Goal: Task Accomplishment & Management: Complete application form

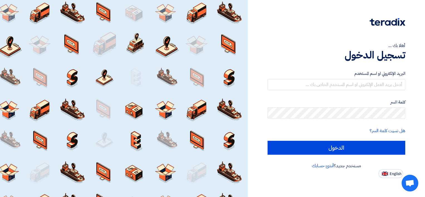
click at [392, 174] on span "English" at bounding box center [396, 174] width 12 height 4
type input "Sign in"
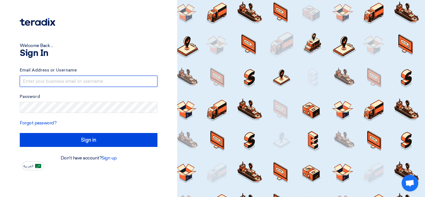
click at [58, 84] on input "text" at bounding box center [89, 81] width 138 height 11
paste input "[EMAIL_ADDRESS][DOMAIN_NAME]"
type input "[EMAIL_ADDRESS][DOMAIN_NAME]"
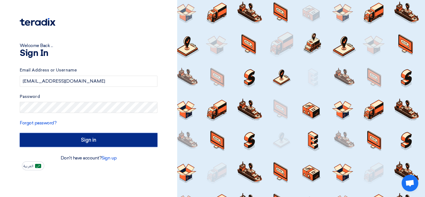
click at [54, 142] on input "Sign in" at bounding box center [89, 140] width 138 height 14
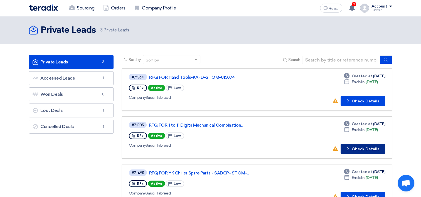
click at [353, 150] on button "Check details Check Details" at bounding box center [363, 149] width 45 height 10
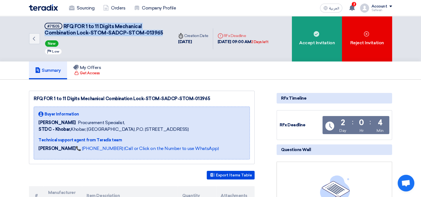
drag, startPoint x: 63, startPoint y: 25, endPoint x: 159, endPoint y: 30, distance: 96.7
click at [159, 30] on span "RFQ FOR 1 to 11 Digits Mechanical Combination Lock-STOM-SADCP-STOM-013965" at bounding box center [104, 29] width 118 height 13
copy span "RFQ FOR 1 to 11 Digits Mechanical Combination Lock-STOM-SADCP-STOM-013965"
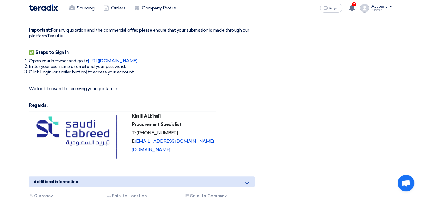
scroll to position [278, 0]
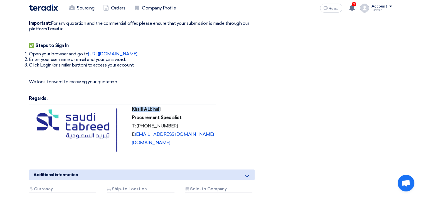
drag, startPoint x: 131, startPoint y: 108, endPoint x: 163, endPoint y: 108, distance: 32.0
click at [163, 108] on p "Khalil ALbinali" at bounding box center [173, 110] width 82 height 6
copy strong "Khalil ALbinali"
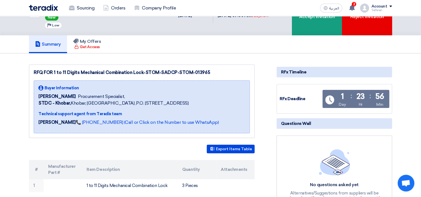
scroll to position [0, 0]
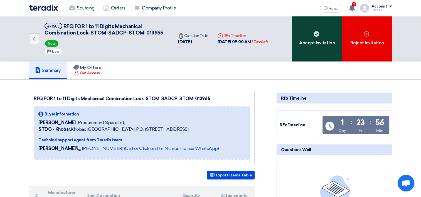
click at [318, 37] on div "Accept Invitation" at bounding box center [317, 38] width 50 height 45
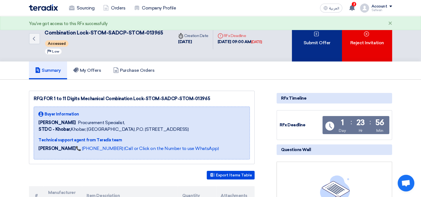
click at [299, 50] on div "Submit Offer" at bounding box center [317, 38] width 50 height 45
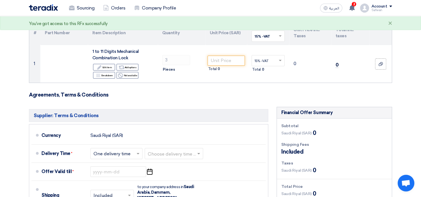
scroll to position [56, 0]
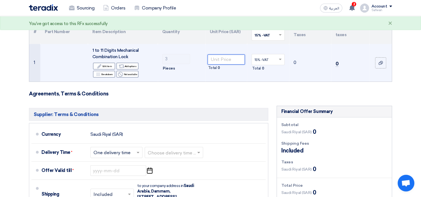
click at [222, 55] on input "number" at bounding box center [227, 60] width 38 height 10
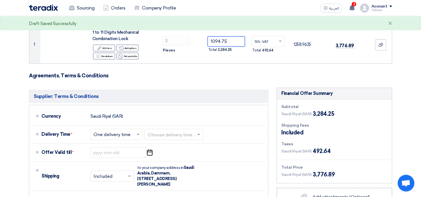
scroll to position [83, 0]
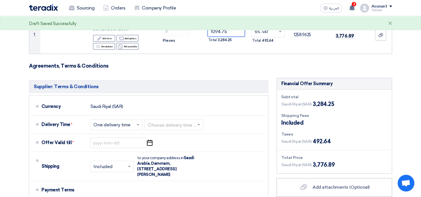
type input "1094.75"
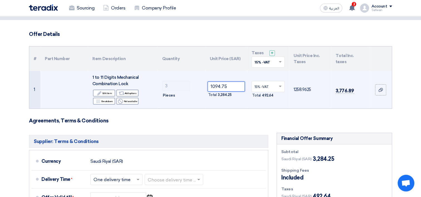
scroll to position [28, 0]
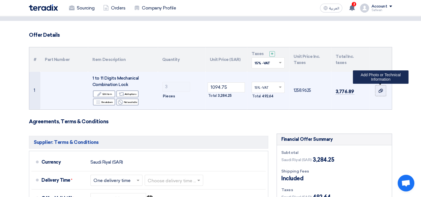
click at [375, 88] on label at bounding box center [380, 90] width 11 height 11
click at [0, 0] on input "file" at bounding box center [0, 0] width 0 height 0
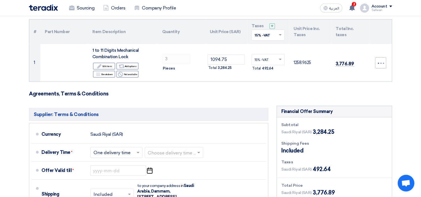
scroll to position [83, 0]
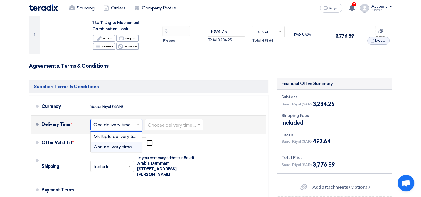
click at [136, 124] on span at bounding box center [138, 125] width 7 height 6
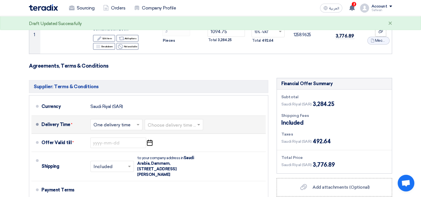
drag, startPoint x: 213, startPoint y: 124, endPoint x: 198, endPoint y: 123, distance: 14.8
click at [212, 124] on div "Delivery Time * Choose delivery time ... × One delivery time × Choose delivery …" at bounding box center [152, 124] width 222 height 13
click at [198, 123] on span at bounding box center [199, 125] width 7 height 6
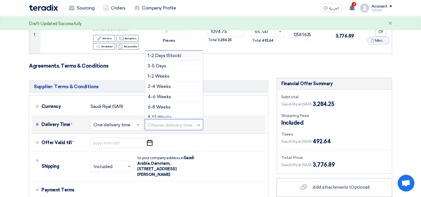
click at [171, 55] on span "1-2 Days (Stock)" at bounding box center [164, 55] width 33 height 5
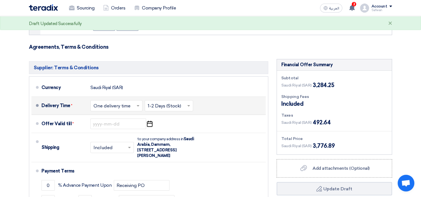
scroll to position [111, 0]
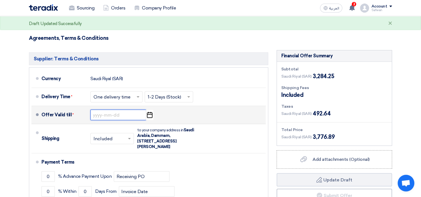
click at [112, 110] on input at bounding box center [118, 115] width 56 height 11
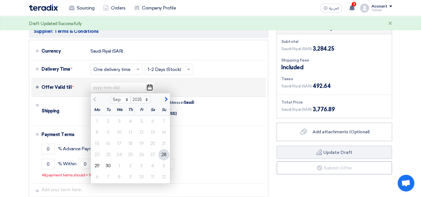
scroll to position [139, 0]
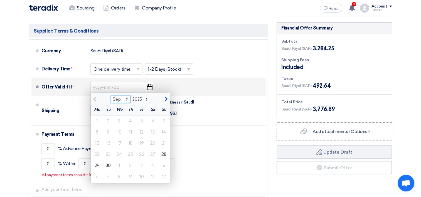
click at [127, 100] on select "Sep Oct Nov Dec" at bounding box center [121, 99] width 20 height 7
select select "10"
click at [111, 96] on select "Sep Oct Nov Dec" at bounding box center [121, 99] width 20 height 7
click at [121, 121] on div "1" at bounding box center [119, 121] width 11 height 11
type input "[DATE]"
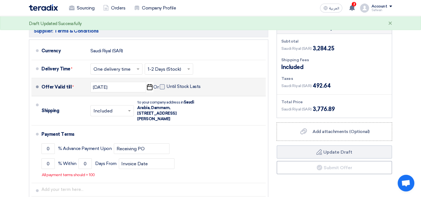
click at [161, 89] on span at bounding box center [162, 86] width 5 height 5
click at [166, 89] on input "Until Stock Lasts" at bounding box center [183, 89] width 35 height 11
checkbox input "true"
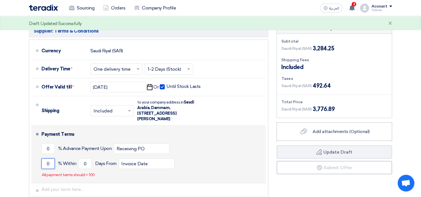
drag, startPoint x: 49, startPoint y: 161, endPoint x: 38, endPoint y: 161, distance: 11.1
click at [38, 161] on li "Payment Terms 0 % Advance Payment Upon Receiving PO 0 % Within 0" at bounding box center [148, 155] width 234 height 58
type input "100"
click at [87, 160] on input "0" at bounding box center [84, 163] width 13 height 11
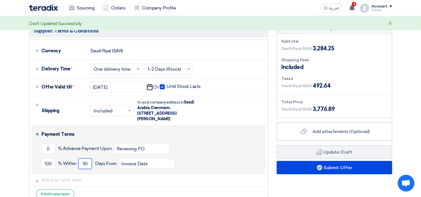
scroll to position [167, 0]
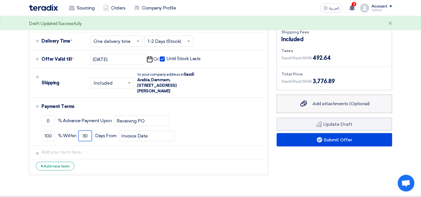
type input "30"
click at [308, 104] on div "Add attachments (Optional) Add attachments (Optional)" at bounding box center [334, 103] width 70 height 7
click at [0, 0] on input "Add attachments (Optional) Add attachments (Optional)" at bounding box center [0, 0] width 0 height 0
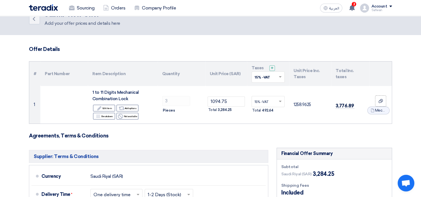
scroll to position [0, 0]
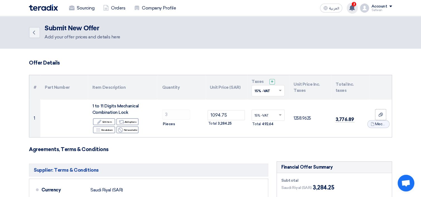
click at [352, 9] on use at bounding box center [352, 8] width 6 height 6
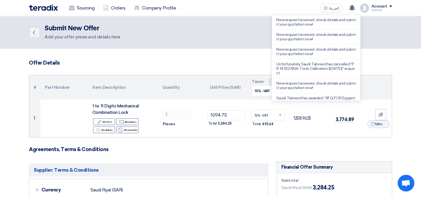
click at [385, 36] on div "Back Submit New Offer Add your offer prices and details here" at bounding box center [210, 32] width 363 height 16
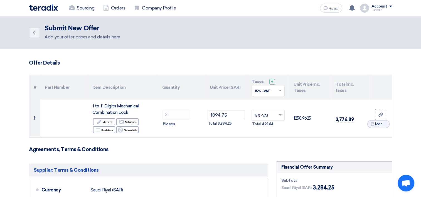
click at [279, 89] on span at bounding box center [280, 90] width 7 height 5
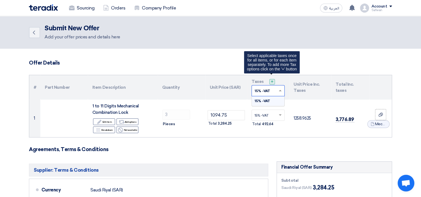
click at [274, 80] on div "+" at bounding box center [272, 82] width 6 height 6
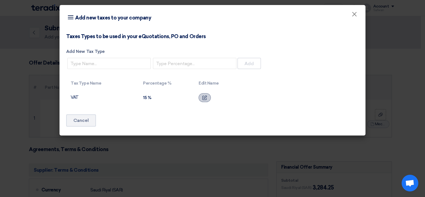
click at [205, 97] on icon at bounding box center [204, 97] width 5 height 5
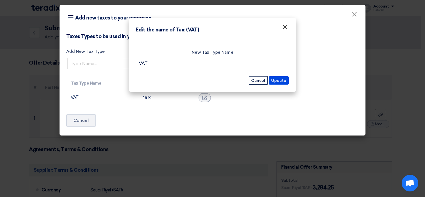
click at [286, 28] on span "×" at bounding box center [285, 28] width 6 height 11
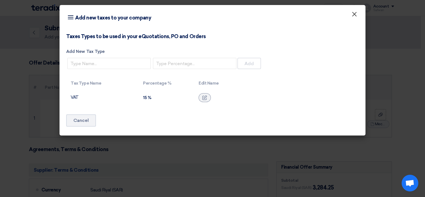
click at [356, 17] on span "×" at bounding box center [355, 15] width 6 height 11
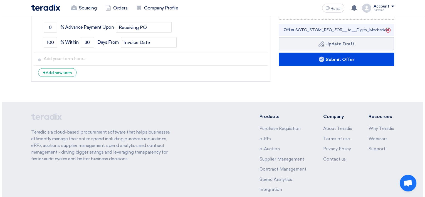
scroll to position [167, 0]
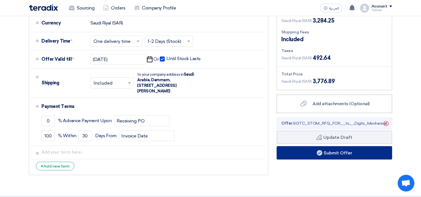
click at [333, 152] on button "Submit Offer" at bounding box center [335, 152] width 116 height 13
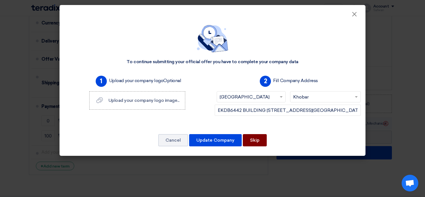
click at [256, 137] on button "Skip" at bounding box center [255, 140] width 24 height 12
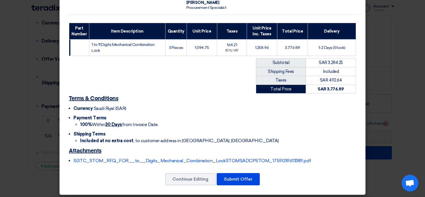
scroll to position [65, 0]
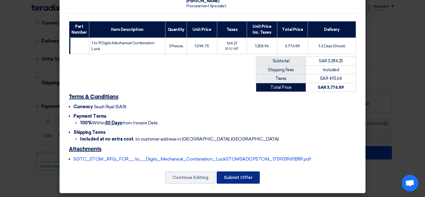
click at [245, 175] on button "Submit Offer" at bounding box center [238, 177] width 43 height 12
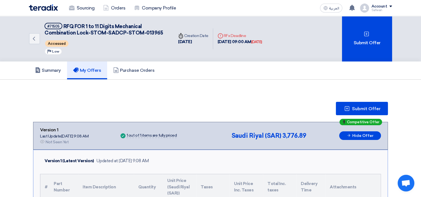
click at [214, 77] on div "Summary My Offers Purchase Orders" at bounding box center [210, 71] width 363 height 18
click at [137, 75] on link "Purchase Orders" at bounding box center [133, 71] width 53 height 18
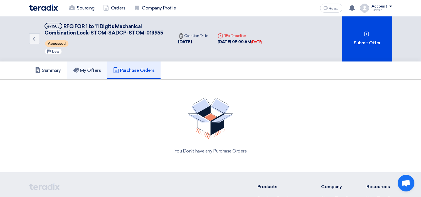
click at [92, 70] on h5 "My Offers" at bounding box center [87, 71] width 28 height 6
